Goal: Task Accomplishment & Management: Use online tool/utility

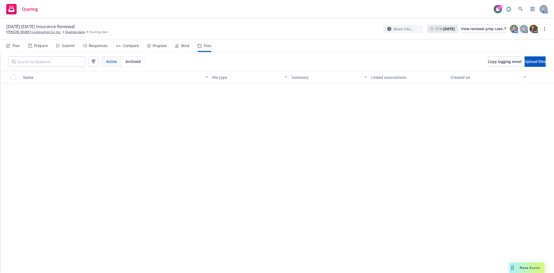
scroll to position [2120, 0]
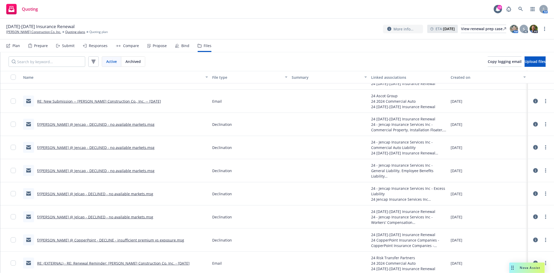
click at [73, 29] on span "11/21/24-11/21/2025 Insurance Renewal" at bounding box center [40, 26] width 68 height 6
click at [69, 34] on link "Quoting plans" at bounding box center [75, 32] width 20 height 5
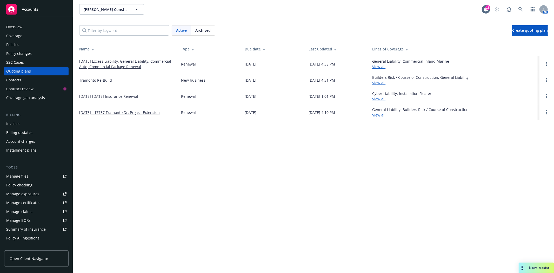
click at [97, 66] on link "[DATE] Excess Liability, General Liability, Commercial Auto, Commercial Package…" at bounding box center [125, 63] width 93 height 11
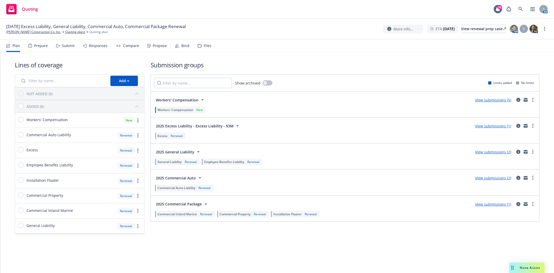
click at [63, 46] on div "Submit" at bounding box center [68, 46] width 12 height 4
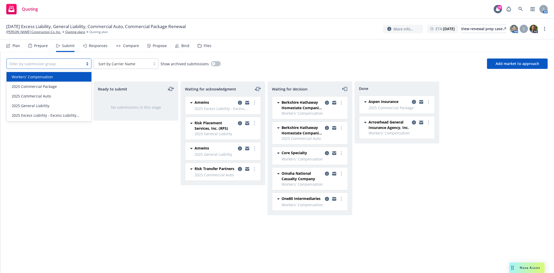
click at [85, 63] on div at bounding box center [87, 64] width 8 height 4
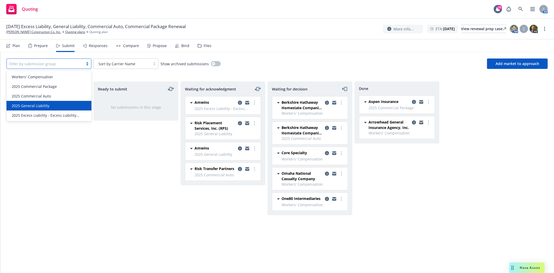
click at [52, 106] on div "2025 General Liability" at bounding box center [49, 105] width 79 height 5
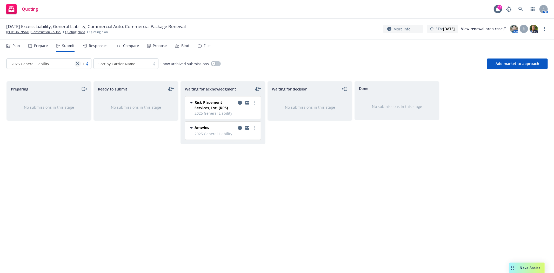
click at [79, 65] on link "close" at bounding box center [78, 64] width 6 height 6
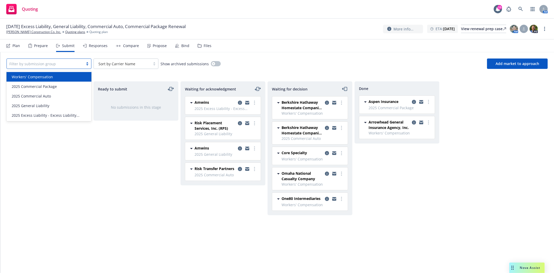
click at [49, 77] on span "Workers' Compensation" at bounding box center [32, 76] width 41 height 5
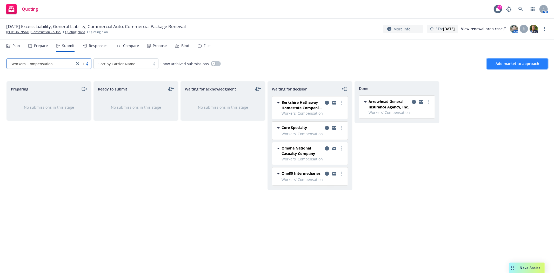
click at [514, 62] on span "Add market to approach" at bounding box center [518, 63] width 44 height 5
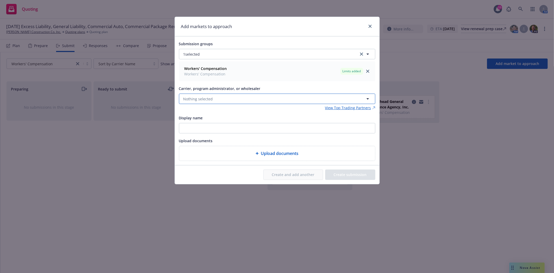
click at [205, 97] on span "Nothing selected" at bounding box center [198, 98] width 30 height 5
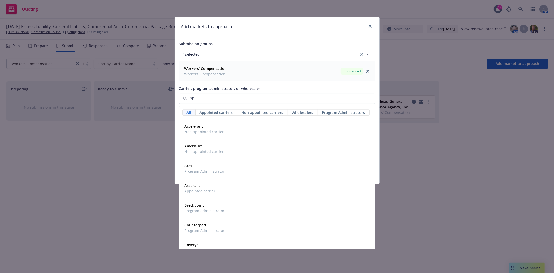
type input "RPS"
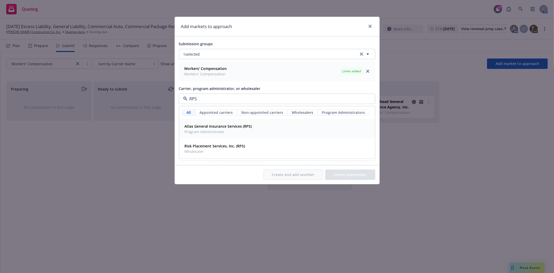
click at [218, 127] on strong "Atlas General Insurance Services (RPS)" at bounding box center [218, 126] width 67 height 5
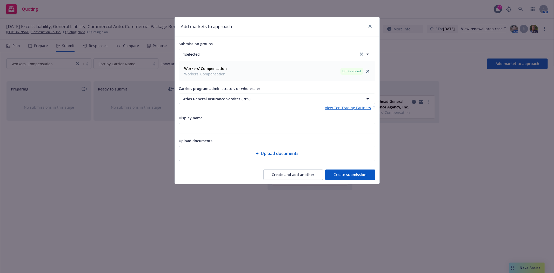
click at [352, 173] on button "Create submission" at bounding box center [350, 174] width 50 height 10
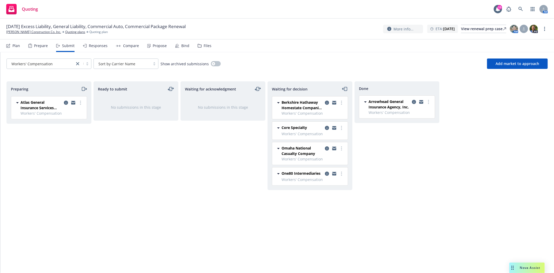
click at [83, 88] on icon "moveRight" at bounding box center [84, 89] width 6 height 6
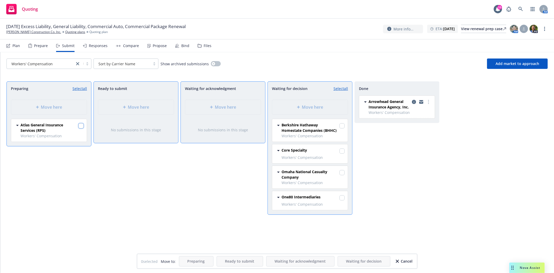
click at [81, 126] on input "checkbox" at bounding box center [80, 125] width 5 height 5
checkbox input "true"
click at [292, 111] on div "Move here" at bounding box center [310, 107] width 76 height 15
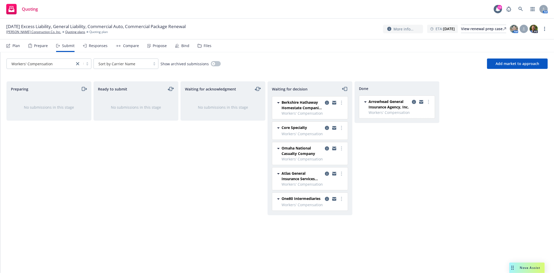
click at [395, 206] on div "Done Arrowhead General Insurance Agency, Inc. Workers' Compensation Wednesday, …" at bounding box center [397, 171] width 85 height 180
click at [80, 63] on link "close" at bounding box center [78, 64] width 6 height 6
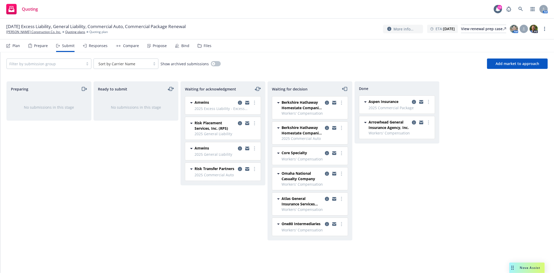
click at [136, 188] on div "Ready to submit No submissions in this stage" at bounding box center [135, 171] width 85 height 180
click at [36, 33] on link "[PERSON_NAME] Construction Co. Inc." at bounding box center [33, 32] width 55 height 5
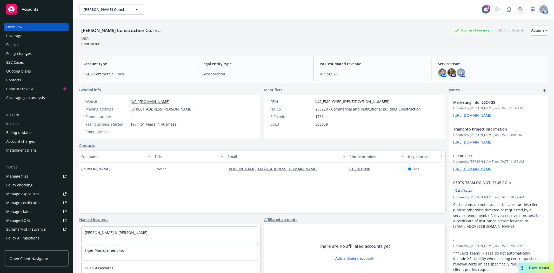
click at [14, 44] on div "Policies" at bounding box center [12, 45] width 13 height 8
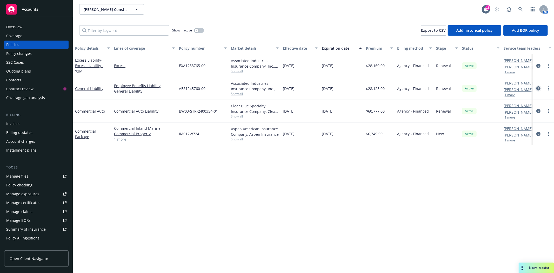
click at [539, 89] on icon "circleInformation" at bounding box center [538, 88] width 4 height 4
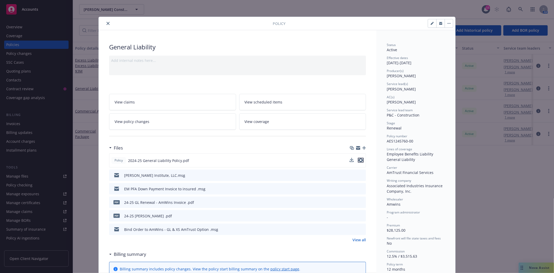
click at [358, 159] on icon "preview file" at bounding box center [360, 160] width 5 height 4
click at [107, 26] on button "close" at bounding box center [108, 23] width 6 height 6
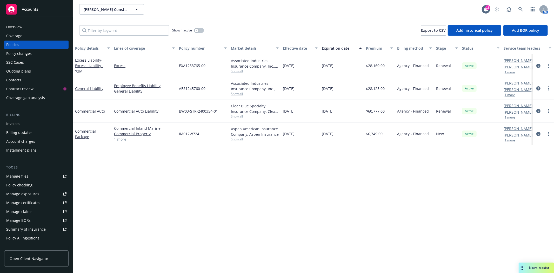
click at [43, 13] on div "Accounts" at bounding box center [36, 9] width 60 height 10
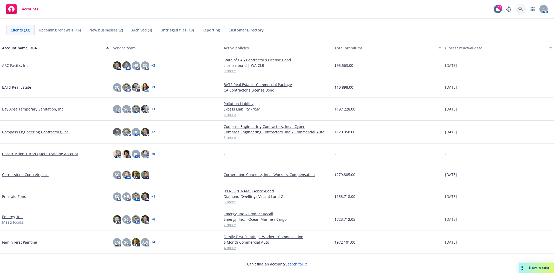
click at [519, 12] on link at bounding box center [521, 9] width 10 height 10
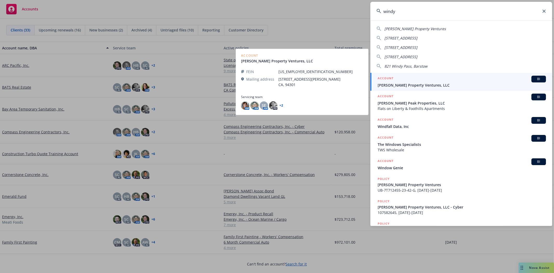
type input "windy"
click at [409, 84] on span "Windy Hill Property Ventures, LLC" at bounding box center [462, 84] width 168 height 5
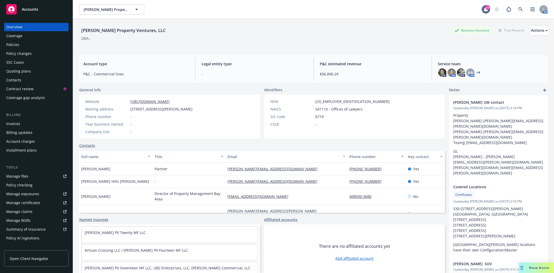
click at [27, 123] on div "Invoices" at bounding box center [36, 123] width 60 height 8
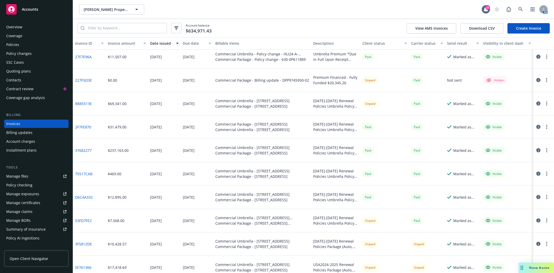
scroll to position [173, 0]
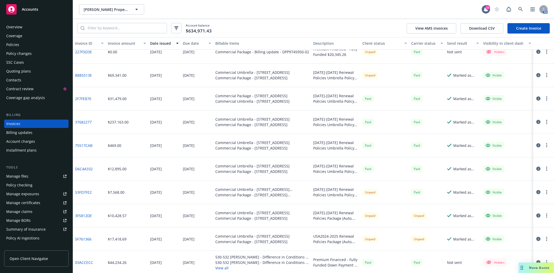
click at [28, 7] on span "Accounts" at bounding box center [30, 9] width 16 height 4
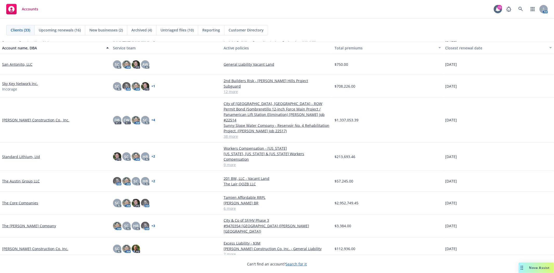
scroll to position [490, 0]
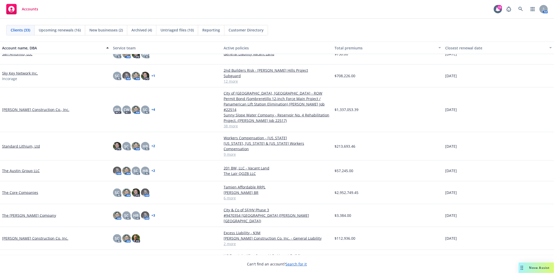
click at [30, 235] on link "[PERSON_NAME] Construction Co. Inc." at bounding box center [35, 237] width 66 height 5
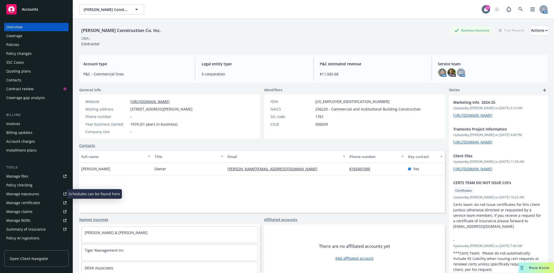
click at [31, 193] on div "Manage exposures" at bounding box center [22, 194] width 33 height 8
click at [21, 72] on div "Quoting plans" at bounding box center [18, 71] width 25 height 8
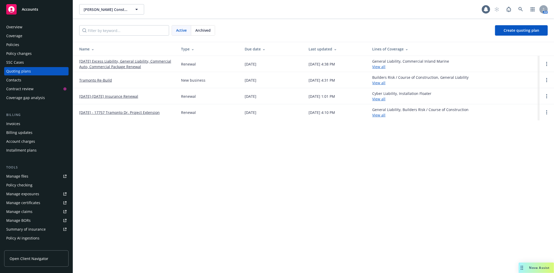
click at [118, 63] on link "11/21/25 Excess Liability, General Liability, Commercial Auto, Commercial Packa…" at bounding box center [125, 63] width 93 height 11
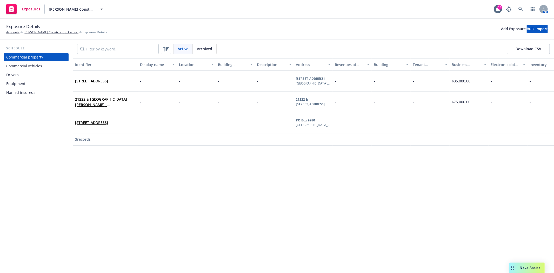
click at [37, 65] on div "Commercial vehicles" at bounding box center [24, 66] width 36 height 8
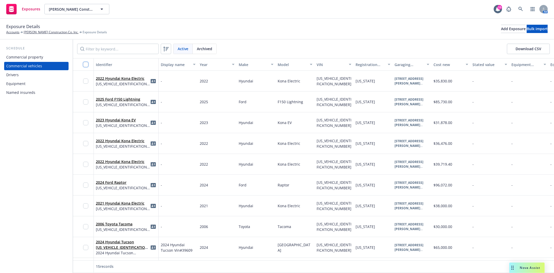
click at [86, 65] on input "checkbox" at bounding box center [85, 64] width 5 height 5
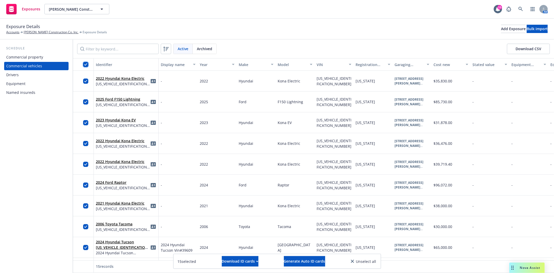
click at [86, 65] on input "checkbox" at bounding box center [85, 64] width 5 height 5
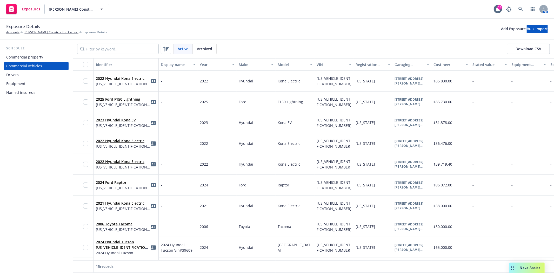
click at [15, 75] on div "Drivers" at bounding box center [12, 75] width 12 height 8
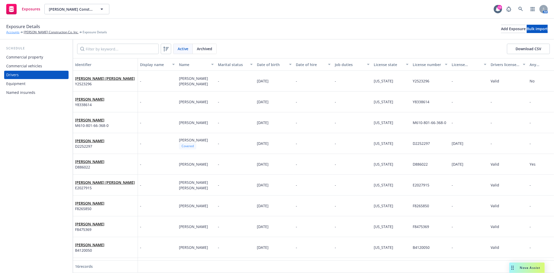
click at [9, 33] on link "Accounts" at bounding box center [12, 32] width 13 height 5
click at [55, 31] on link "[PERSON_NAME] Construction Co. Inc." at bounding box center [51, 32] width 55 height 5
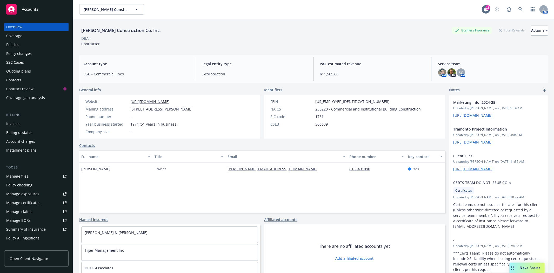
click at [20, 45] on div "Policies" at bounding box center [36, 45] width 60 height 8
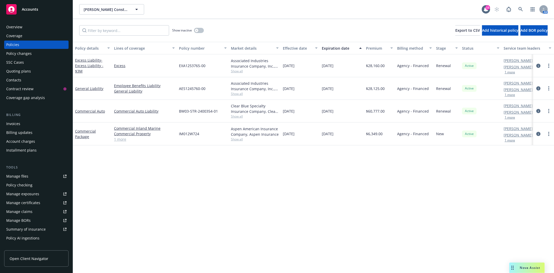
click at [185, 132] on span "IM012W724" at bounding box center [189, 133] width 20 height 5
copy span "IM012W724"
click at [30, 11] on span "Accounts" at bounding box center [30, 9] width 16 height 4
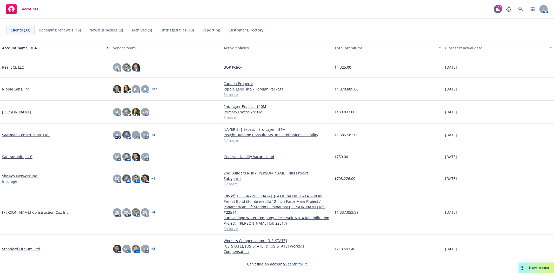
scroll to position [404, 0]
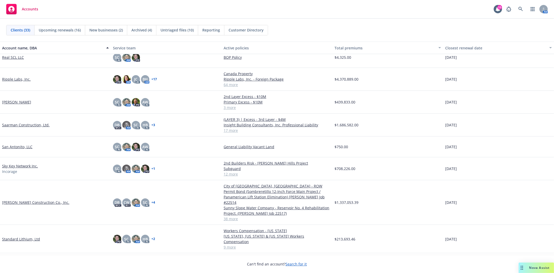
click at [32, 196] on div "[PERSON_NAME] Construction Co., Inc." at bounding box center [55, 202] width 111 height 45
click at [32, 199] on link "[PERSON_NAME] Construction Co., Inc." at bounding box center [35, 201] width 67 height 5
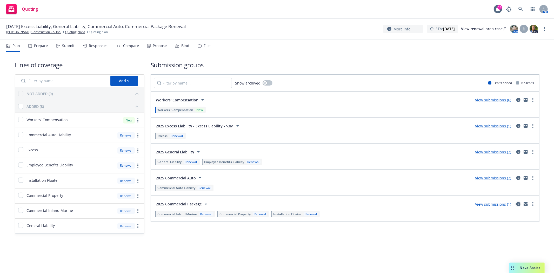
click at [517, 203] on icon "circleInformation" at bounding box center [518, 204] width 4 height 4
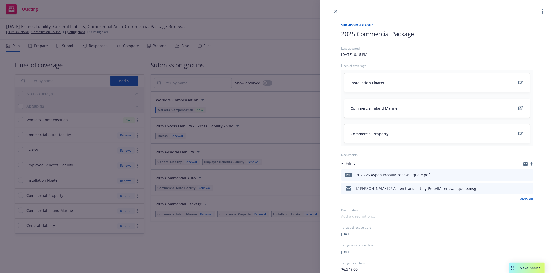
click at [526, 174] on icon "preview file" at bounding box center [528, 175] width 5 height 4
